Goal: Task Accomplishment & Management: Complete application form

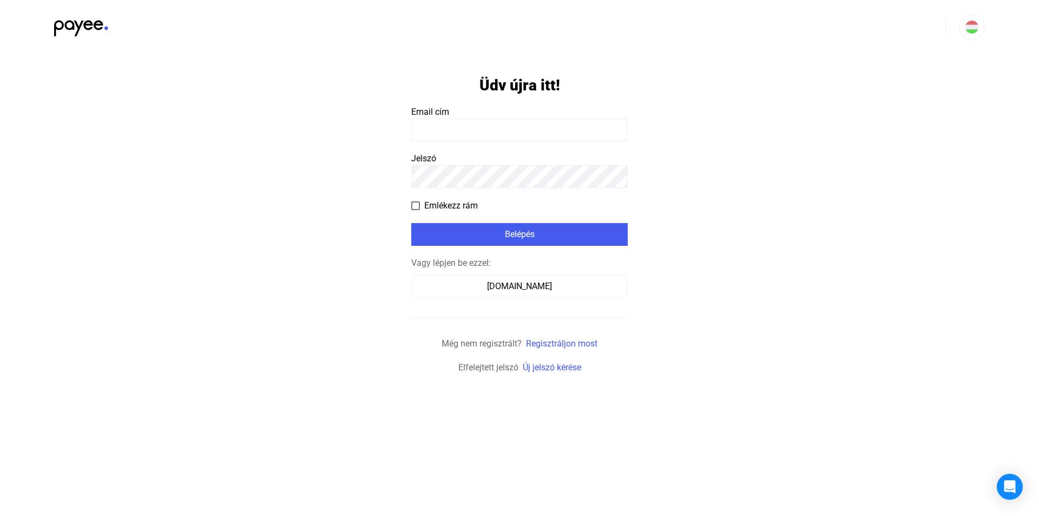
click at [457, 106] on payee-form-field "Email cím" at bounding box center [519, 124] width 216 height 36
click at [466, 128] on input at bounding box center [519, 130] width 216 height 23
click at [464, 123] on input at bounding box center [519, 130] width 216 height 23
drag, startPoint x: 468, startPoint y: 126, endPoint x: 473, endPoint y: 128, distance: 5.6
click at [473, 128] on input at bounding box center [519, 130] width 216 height 23
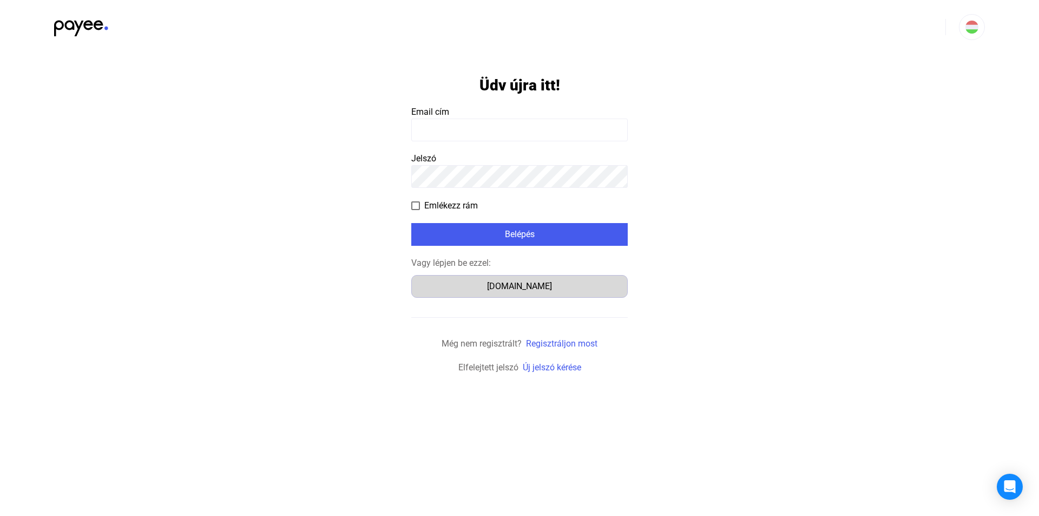
click at [512, 290] on div "Számlázz.hu" at bounding box center [519, 286] width 209 height 13
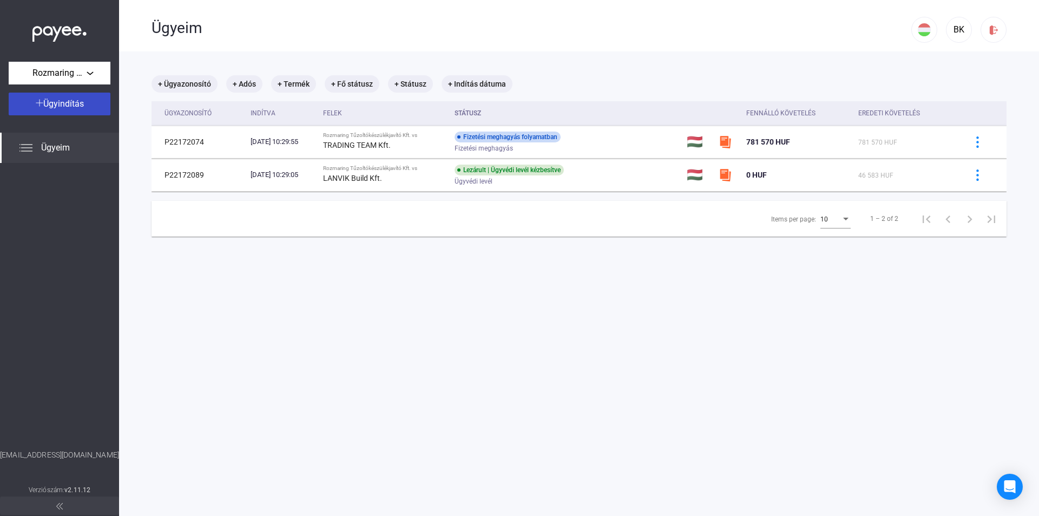
click at [49, 96] on button "Ügyindítás" at bounding box center [60, 104] width 102 height 23
